Goal: Information Seeking & Learning: Find specific fact

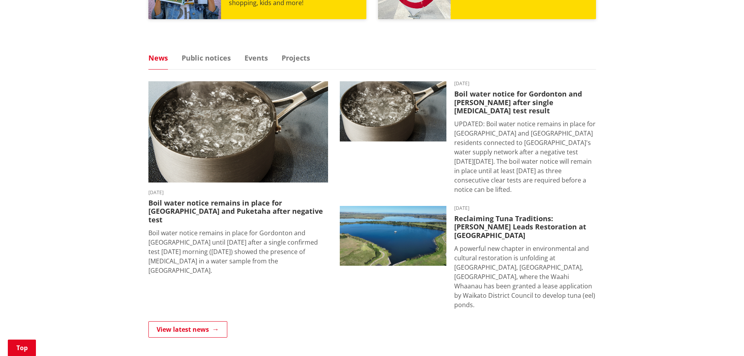
scroll to position [508, 0]
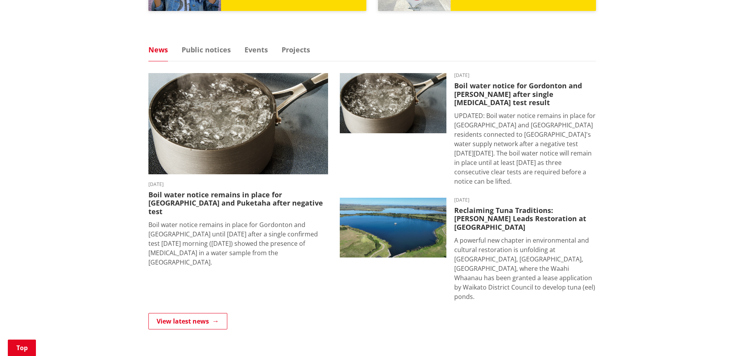
click at [211, 46] on ul "News Public notices Events Projects" at bounding box center [372, 53] width 448 height 15
click at [213, 46] on link "Public notices" at bounding box center [206, 49] width 49 height 7
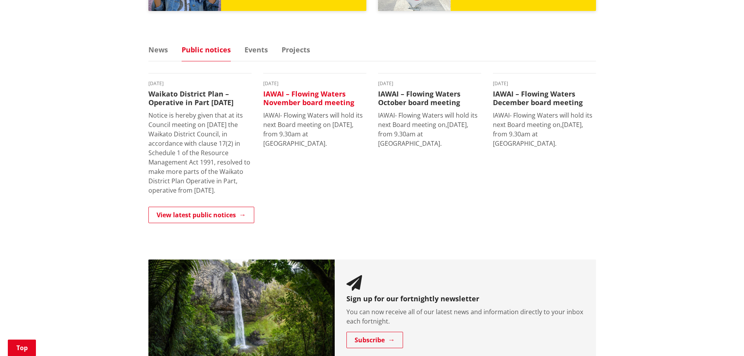
click at [292, 90] on h3 "IAWAI – Flowing Waters November board meeting" at bounding box center [314, 98] width 103 height 17
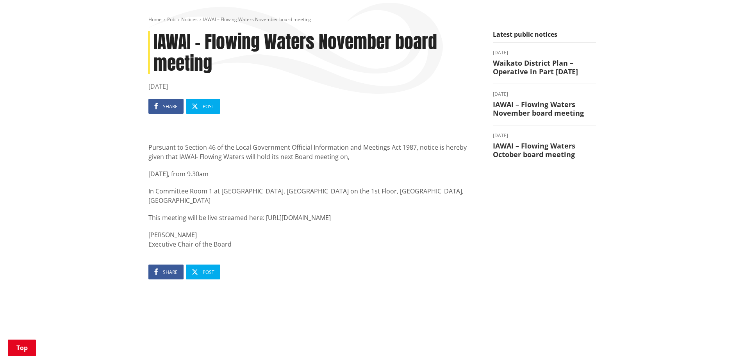
scroll to position [156, 0]
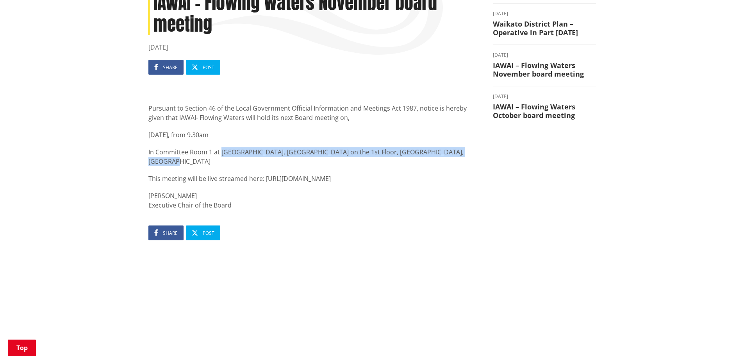
drag, startPoint x: 459, startPoint y: 138, endPoint x: 222, endPoint y: 137, distance: 236.8
click at [222, 147] on p "In Committee Room 1 at Hamilton City Council, Civic Wing on the 1st Floor, Coun…" at bounding box center [314, 156] width 333 height 19
copy p "Hamilton City Council, Civic Wing on the 1st Floor, Council Building, Garden Pl…"
